Goal: Information Seeking & Learning: Learn about a topic

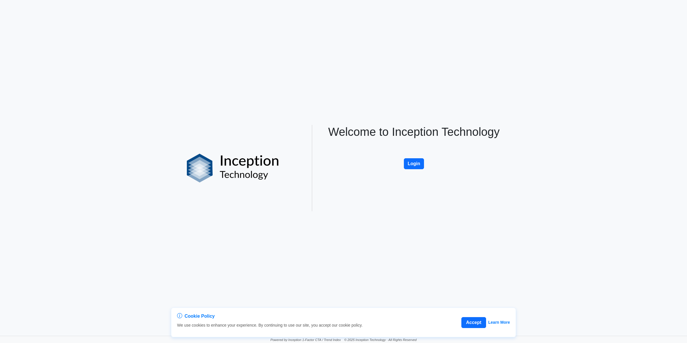
drag, startPoint x: 410, startPoint y: 167, endPoint x: 374, endPoint y: 160, distance: 36.2
click at [410, 167] on button "Login" at bounding box center [414, 163] width 20 height 11
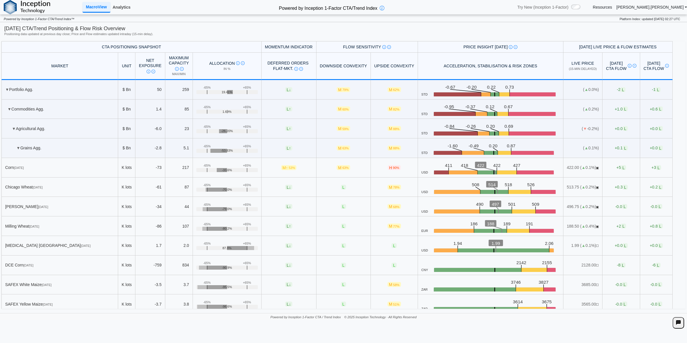
click at [117, 4] on link "Analytics" at bounding box center [121, 7] width 22 height 10
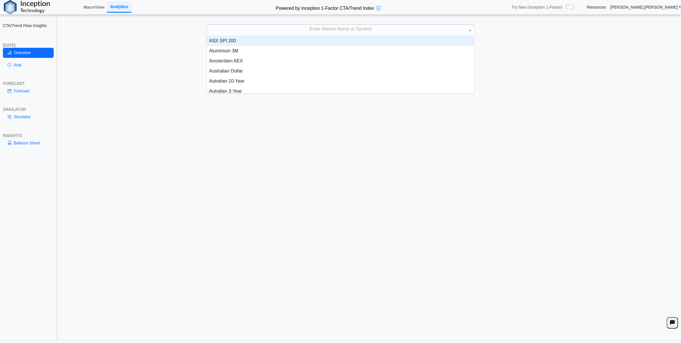
click at [243, 34] on div "Enter Market Name or Symbol" at bounding box center [340, 30] width 267 height 11
type input "****"
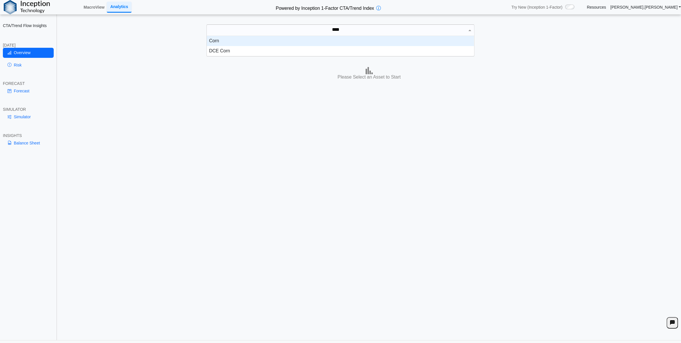
click at [244, 42] on div "Corn" at bounding box center [340, 41] width 267 height 10
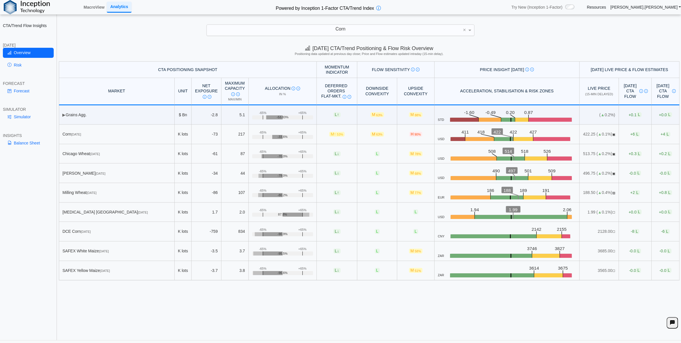
drag, startPoint x: 122, startPoint y: 304, endPoint x: 116, endPoint y: 306, distance: 6.8
click at [121, 305] on div "[DATE] CTA/Trend Positioning & Flow Risk Overview Positioning data updated at p…" at bounding box center [369, 191] width 624 height 298
click at [22, 71] on div "Overview Risk" at bounding box center [28, 60] width 51 height 24
click at [17, 68] on link "Risk" at bounding box center [28, 65] width 51 height 10
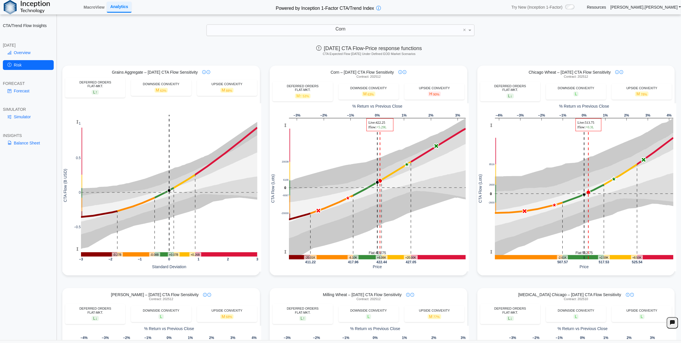
click at [28, 48] on link "Overview" at bounding box center [28, 53] width 51 height 10
